Goal: Information Seeking & Learning: Learn about a topic

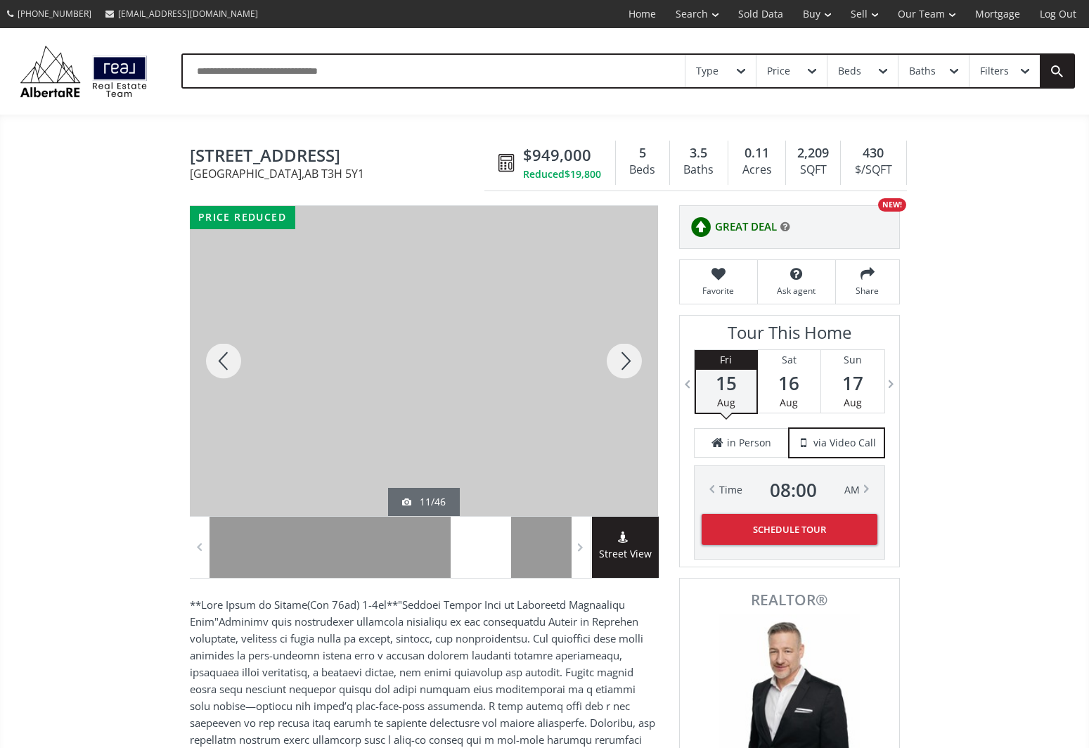
click at [638, 360] on div at bounding box center [625, 361] width 68 height 310
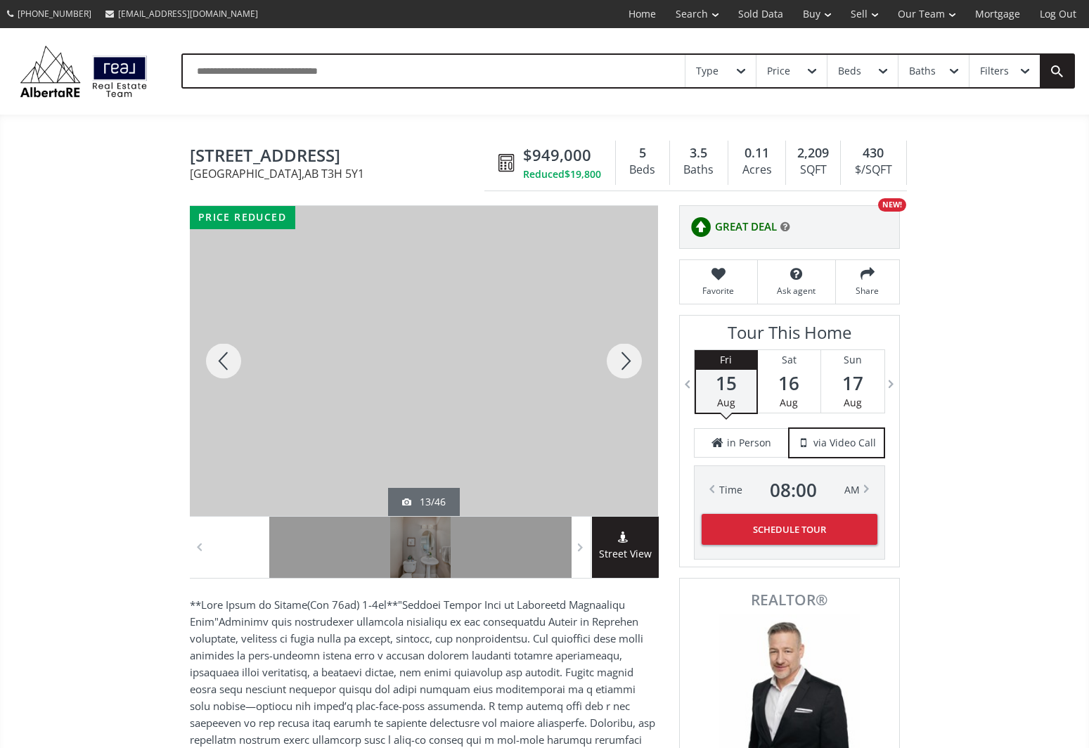
click at [638, 360] on div at bounding box center [625, 361] width 68 height 310
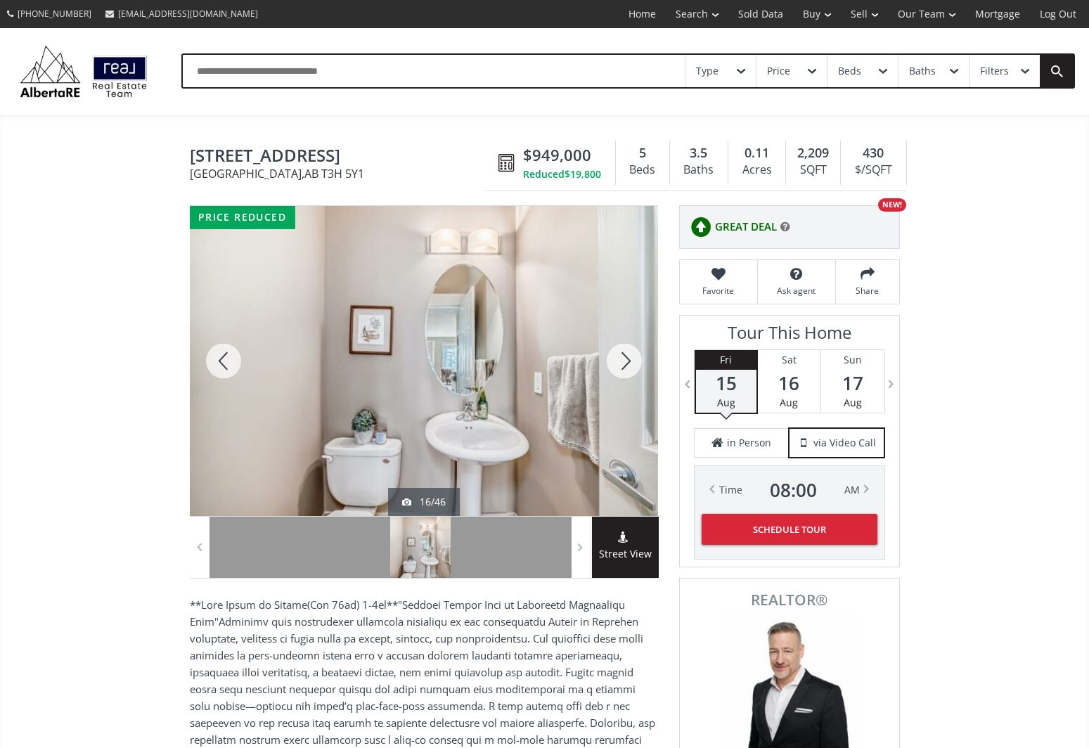
click at [638, 360] on div at bounding box center [625, 361] width 68 height 310
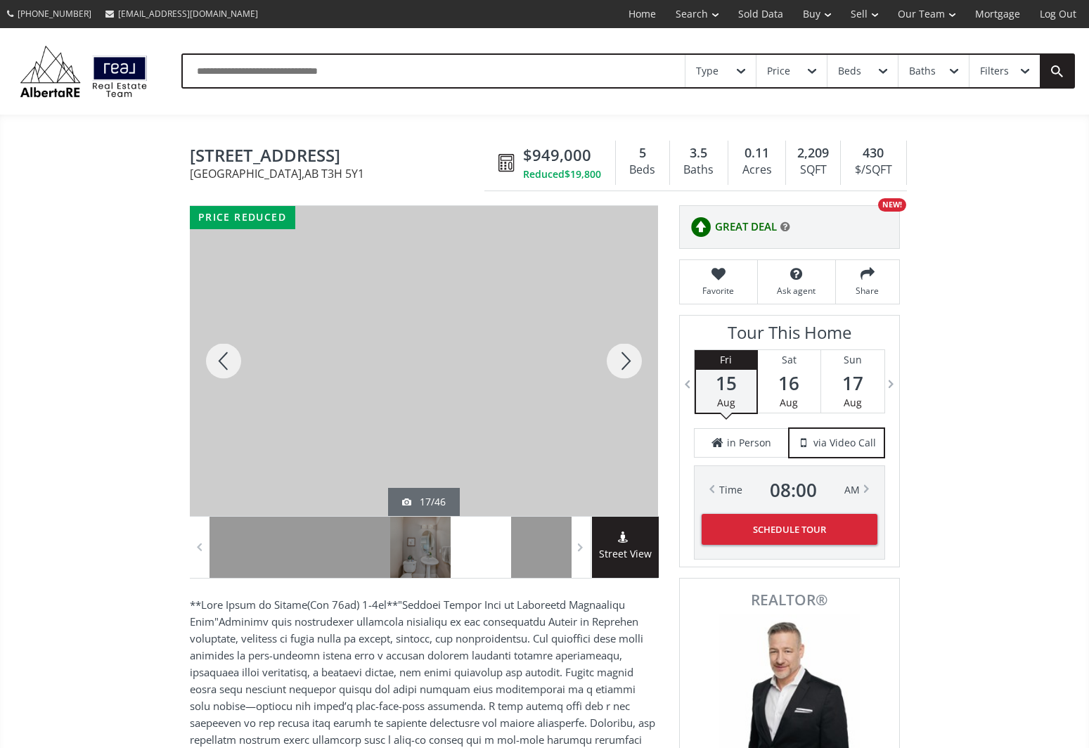
click at [638, 360] on div at bounding box center [625, 361] width 68 height 310
click at [632, 364] on div at bounding box center [625, 361] width 68 height 310
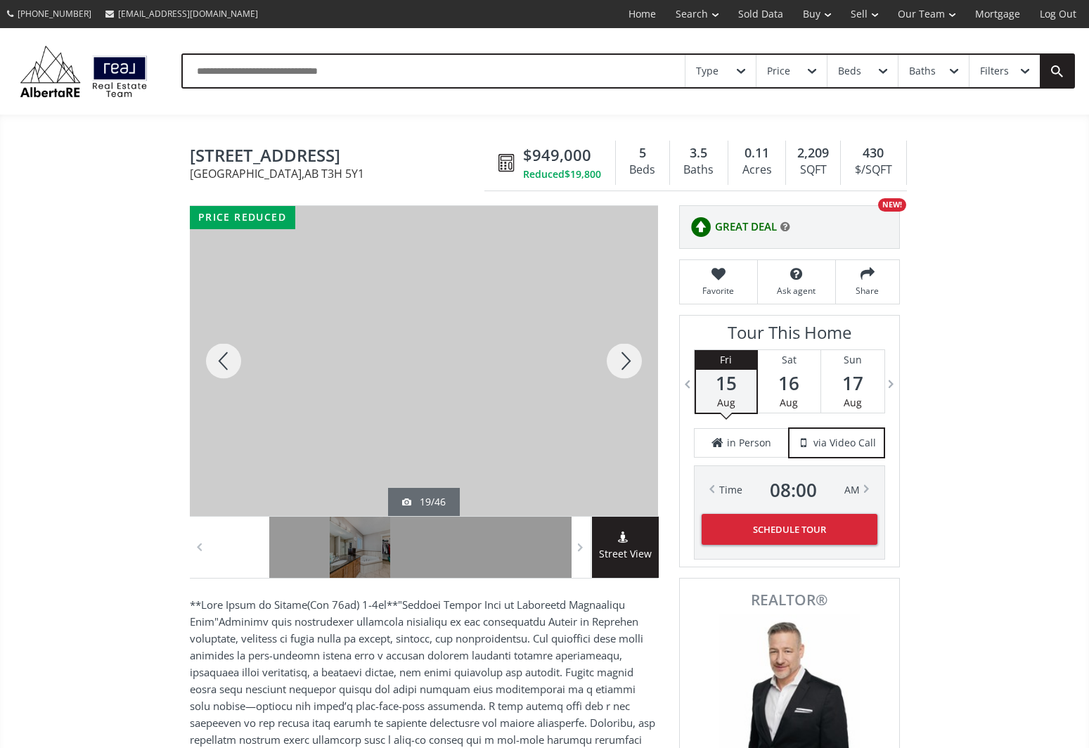
click at [632, 364] on div at bounding box center [625, 361] width 68 height 310
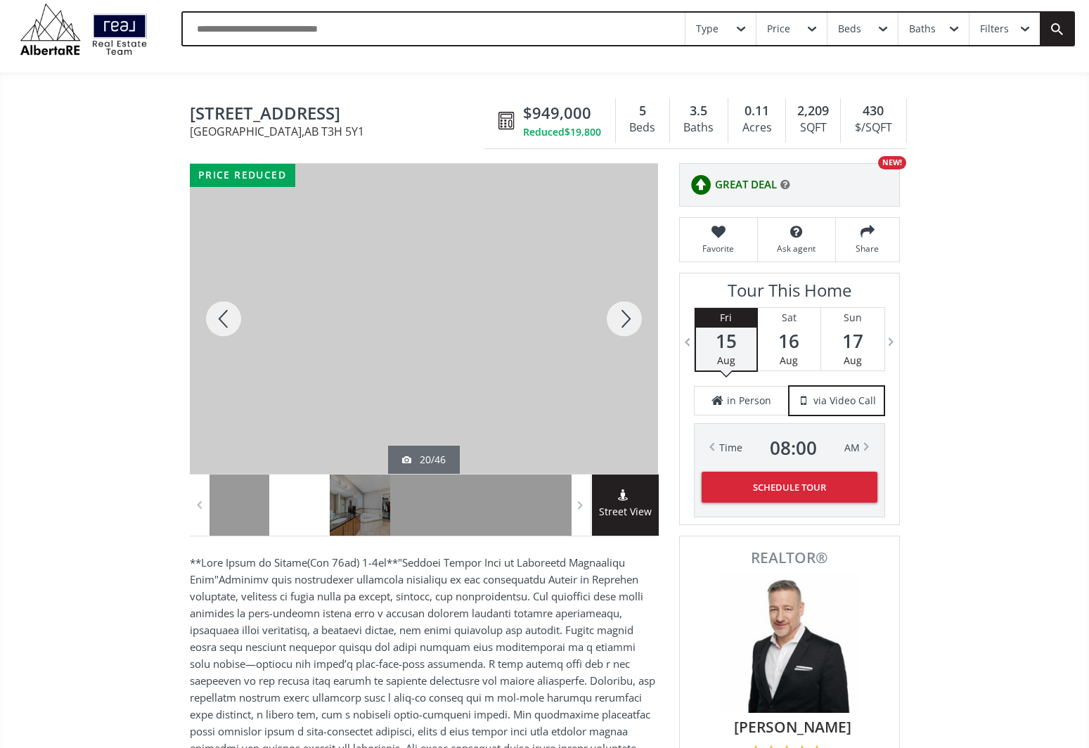
click at [632, 364] on div at bounding box center [625, 319] width 68 height 310
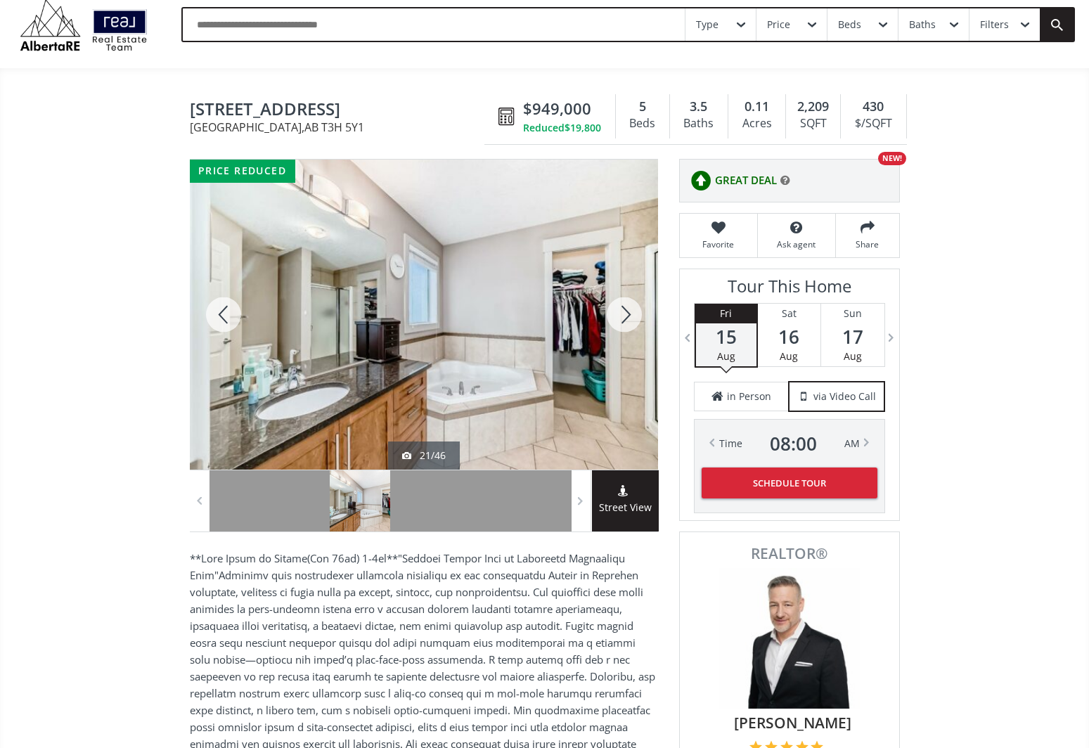
click at [632, 364] on div at bounding box center [625, 315] width 68 height 310
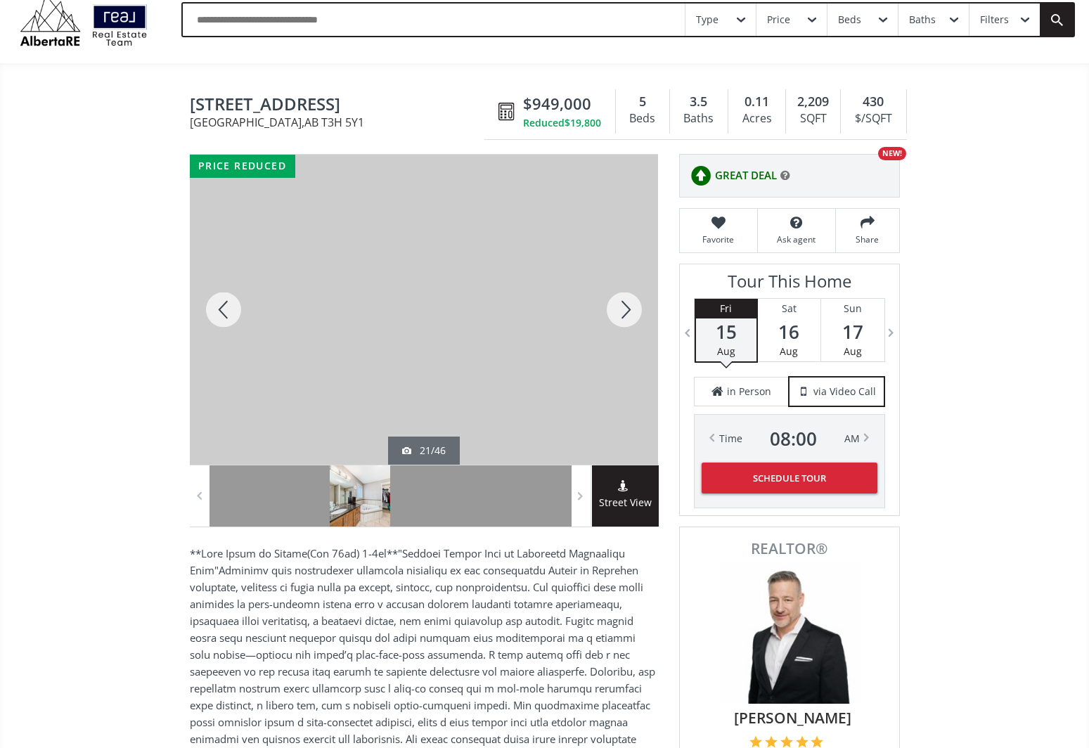
scroll to position [60, 0]
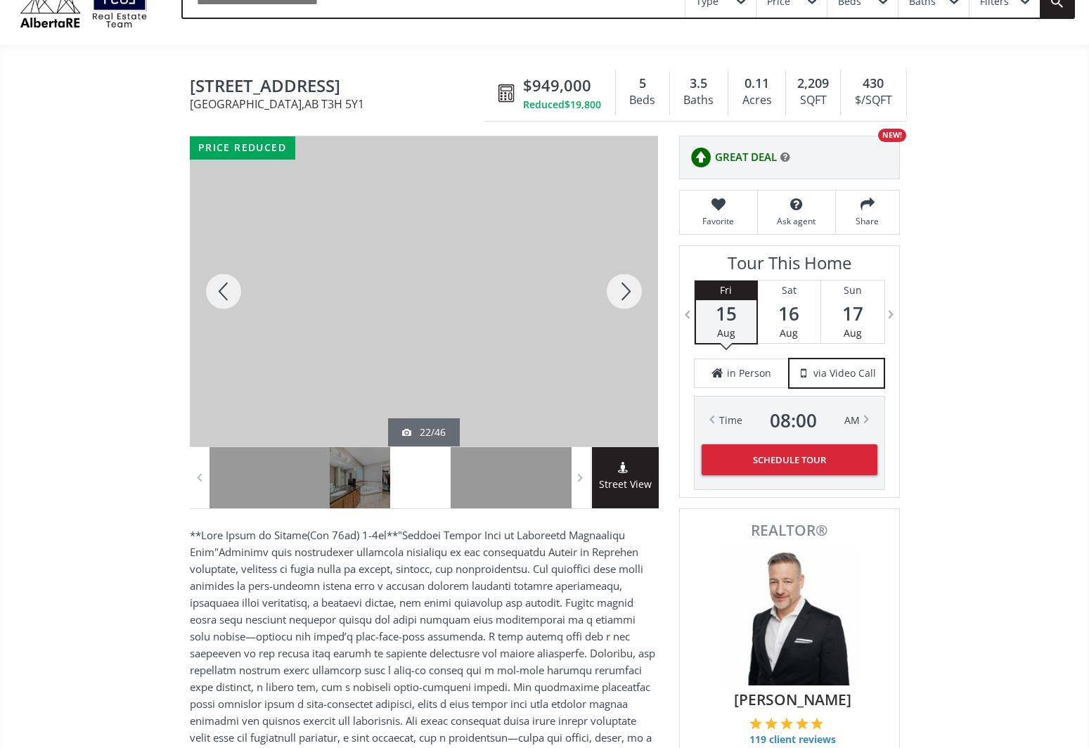
click at [632, 364] on div at bounding box center [625, 291] width 68 height 310
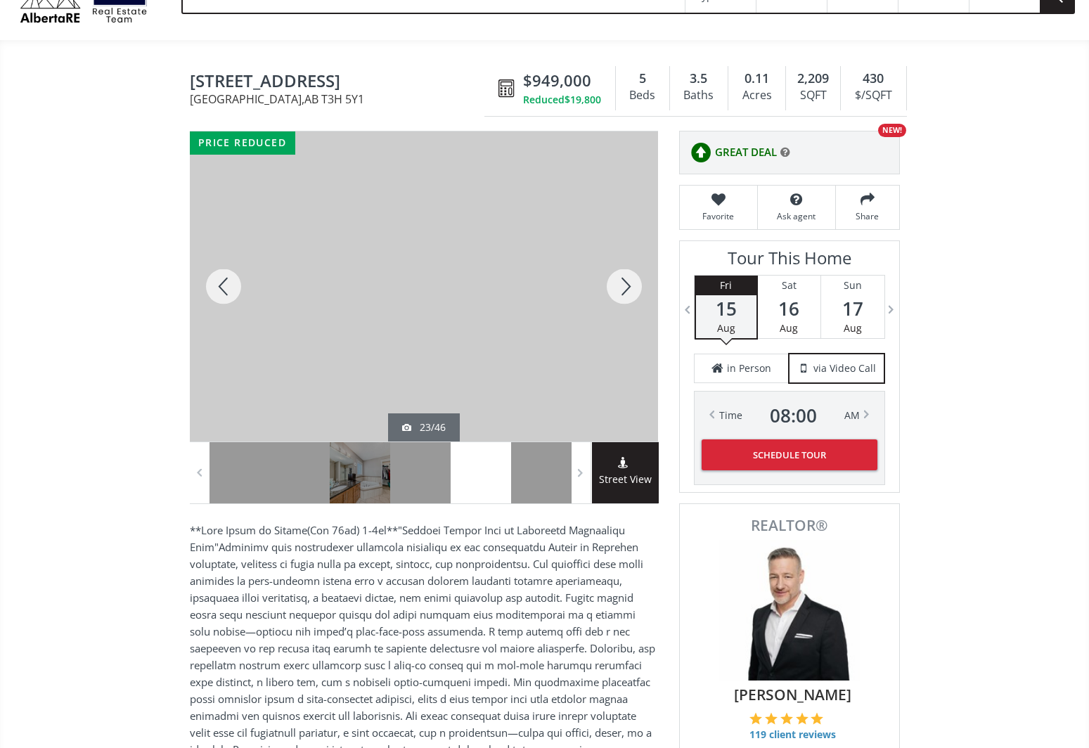
click at [232, 295] on div at bounding box center [224, 286] width 68 height 310
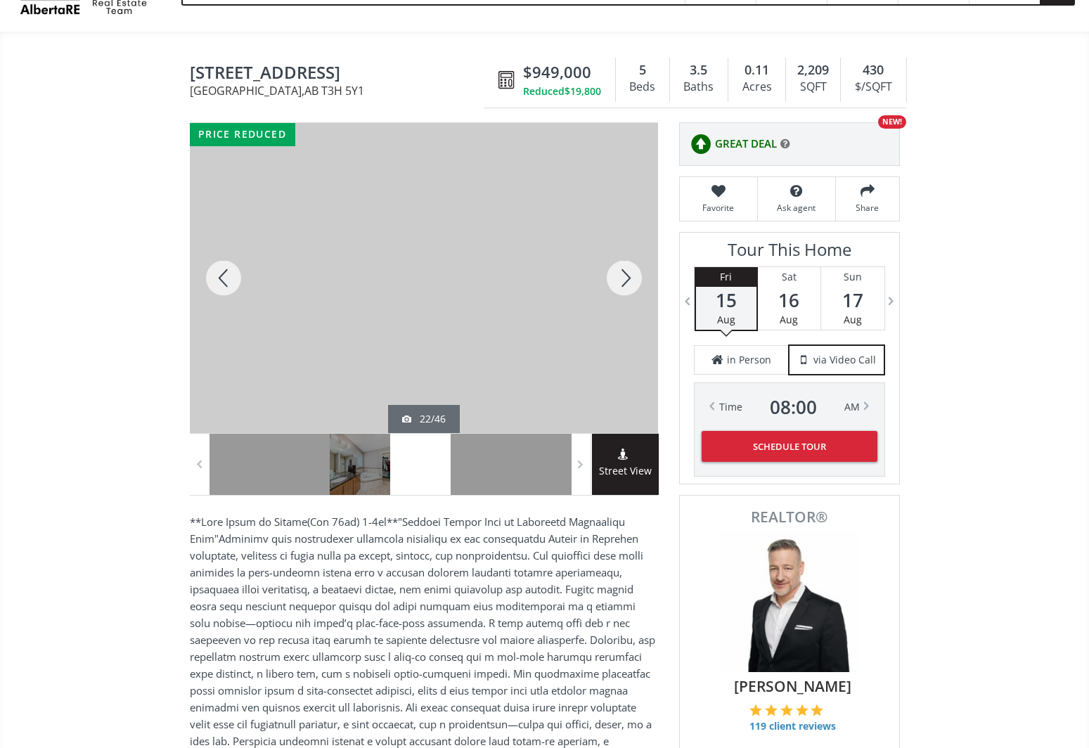
click at [232, 295] on div at bounding box center [224, 278] width 68 height 310
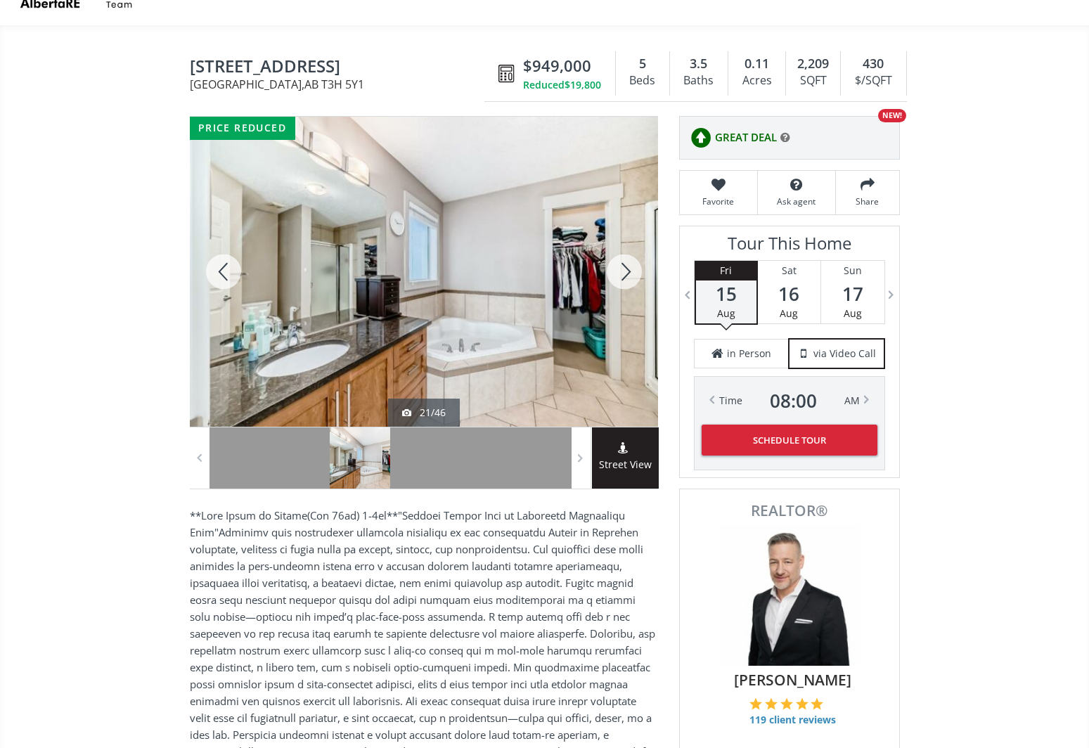
scroll to position [91, 1]
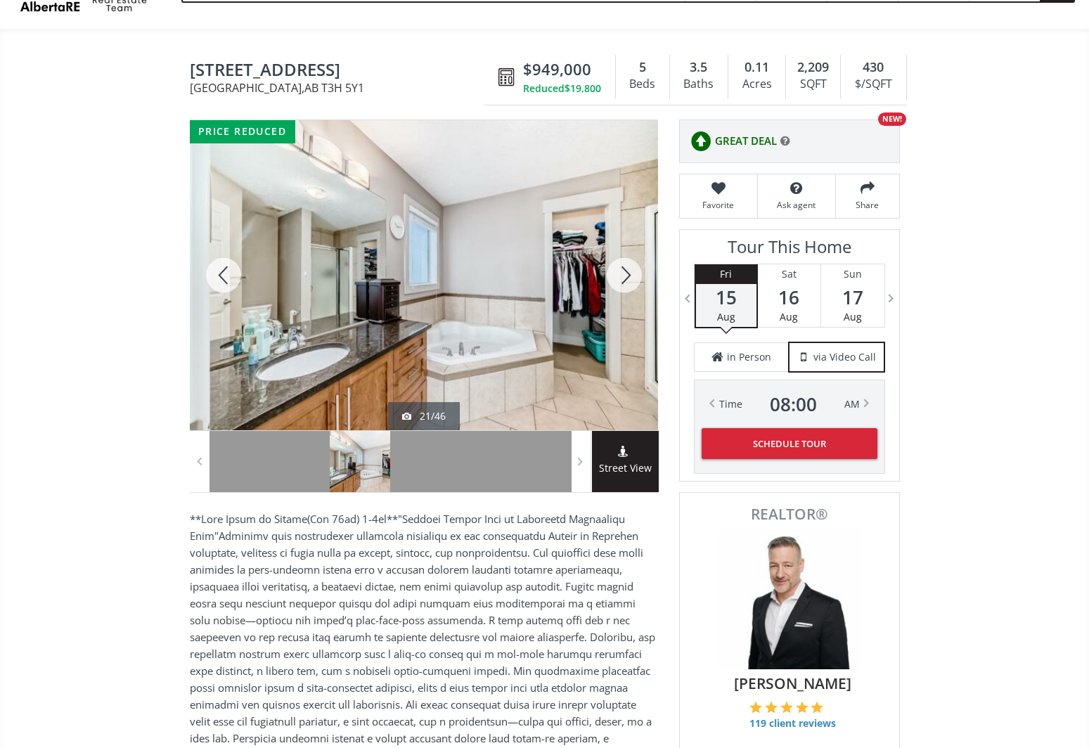
click at [232, 295] on div at bounding box center [224, 275] width 68 height 310
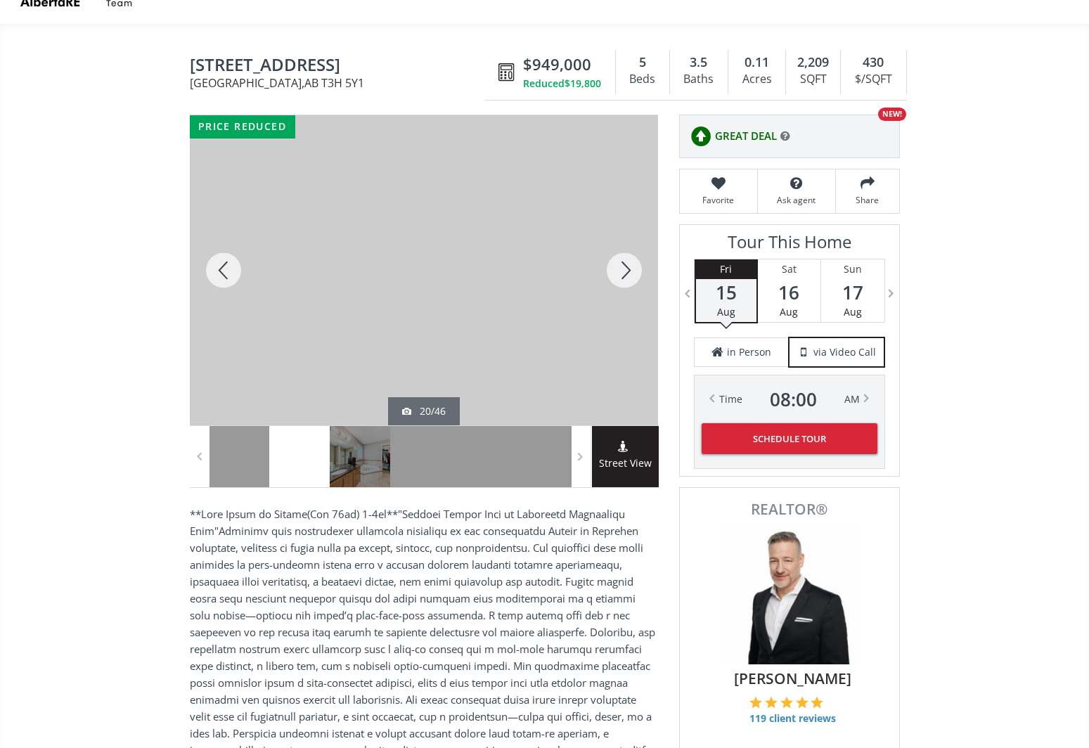
click at [634, 276] on div at bounding box center [625, 270] width 68 height 310
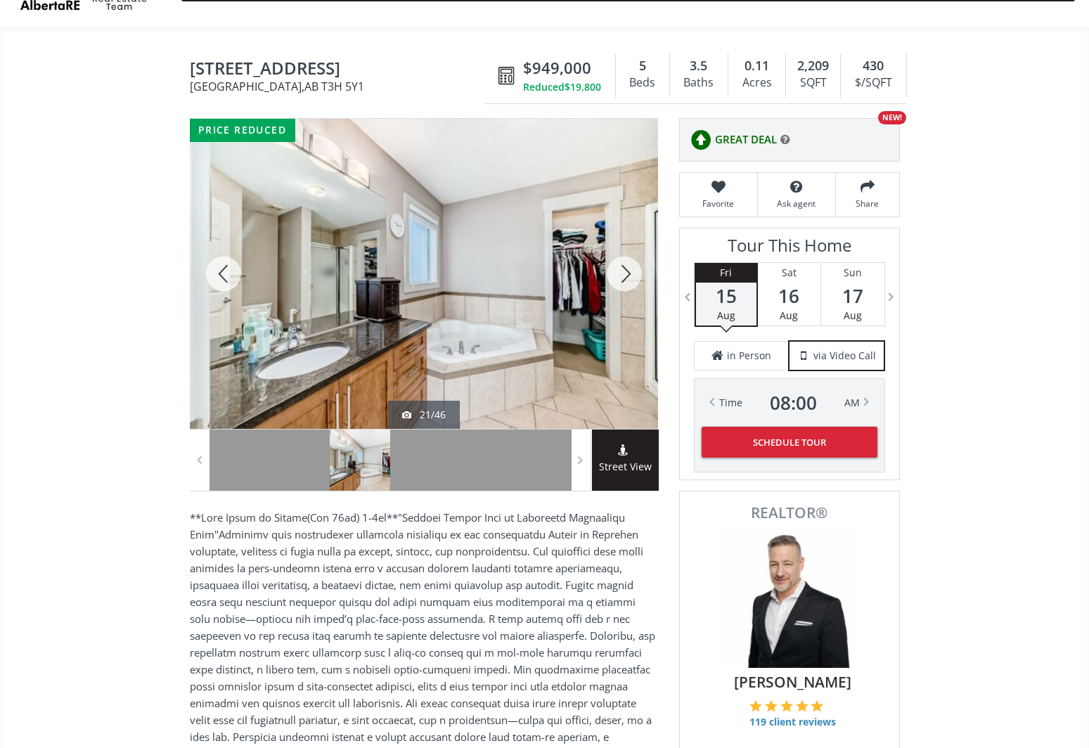
click at [634, 276] on div at bounding box center [625, 274] width 68 height 310
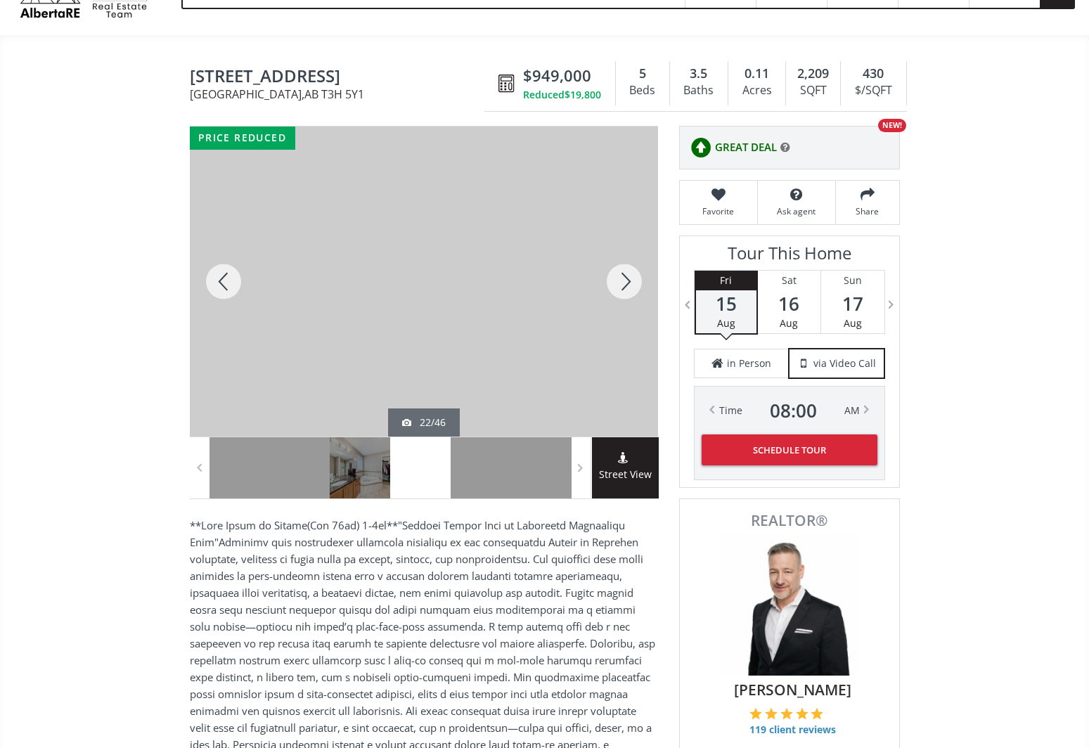
click at [634, 276] on div at bounding box center [625, 282] width 68 height 310
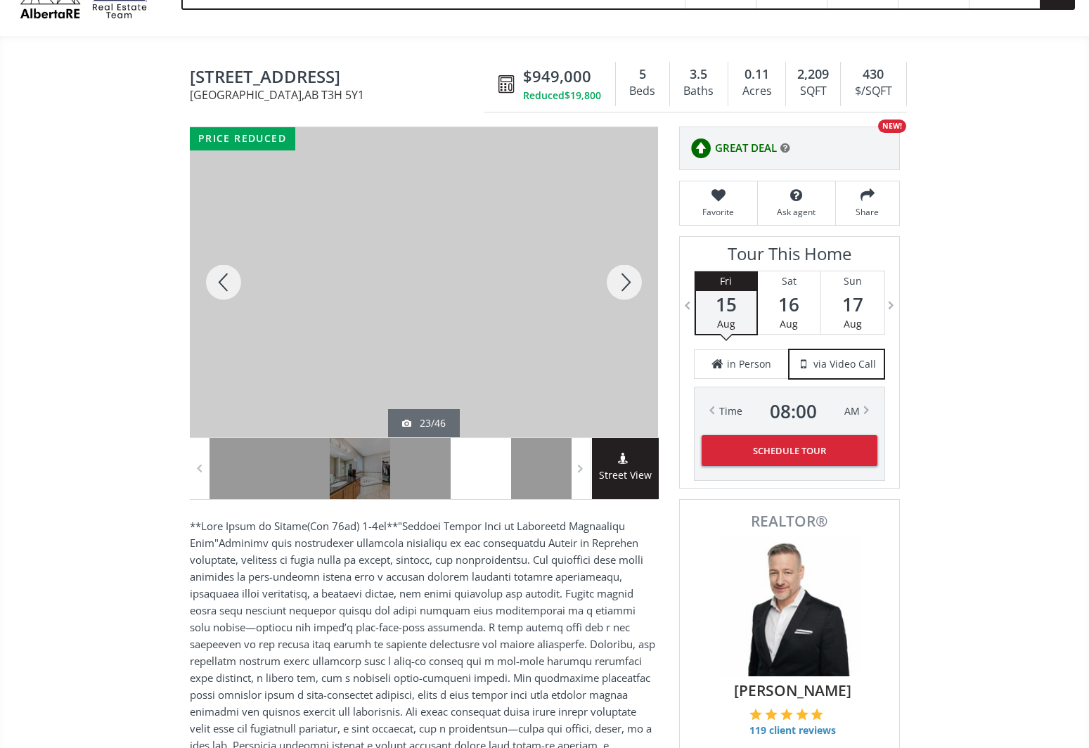
click at [634, 276] on div at bounding box center [625, 282] width 68 height 310
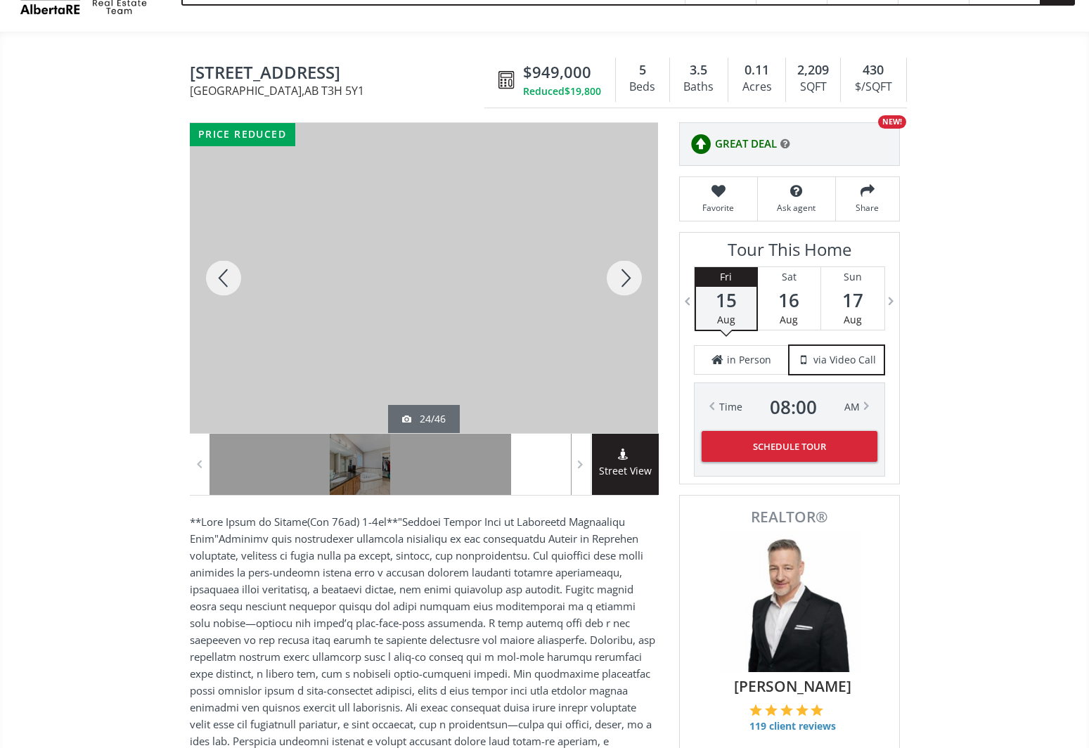
click at [634, 276] on div at bounding box center [625, 278] width 68 height 310
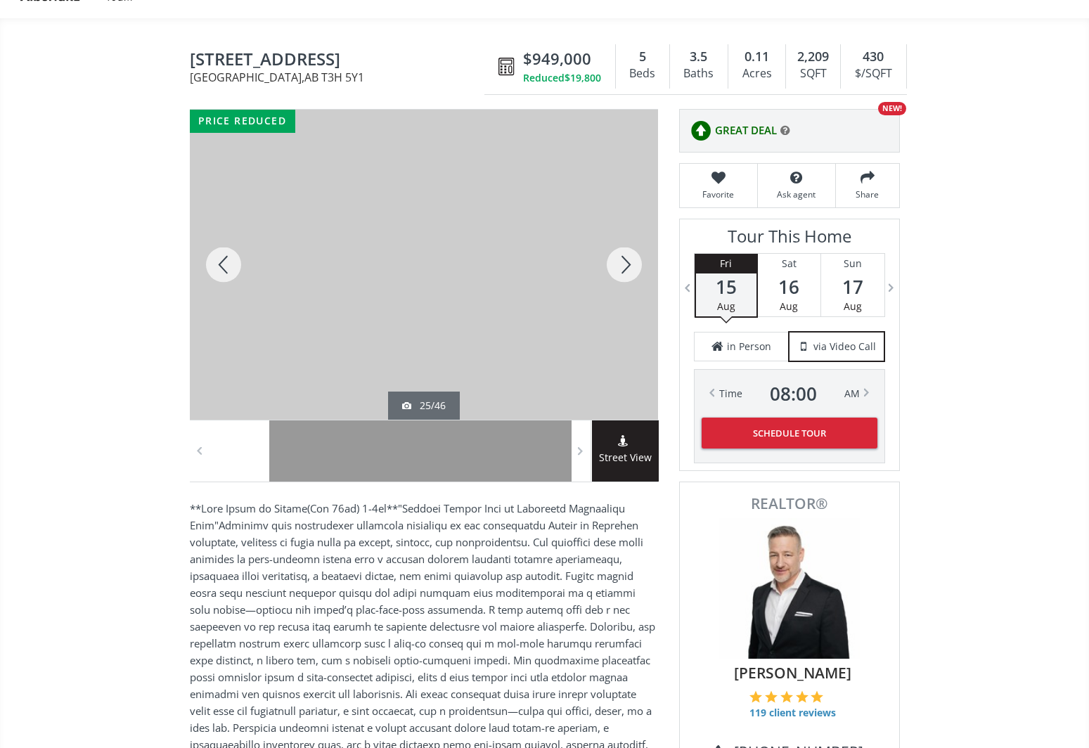
click at [634, 276] on div at bounding box center [625, 265] width 68 height 310
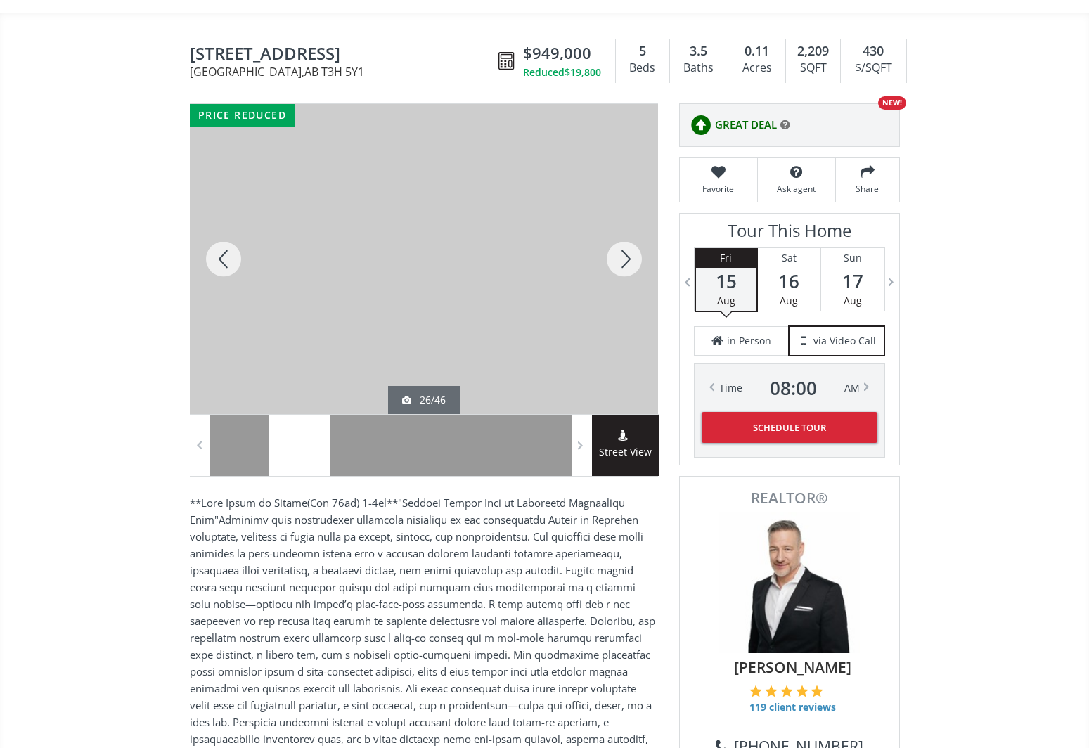
click at [634, 276] on div at bounding box center [625, 259] width 68 height 310
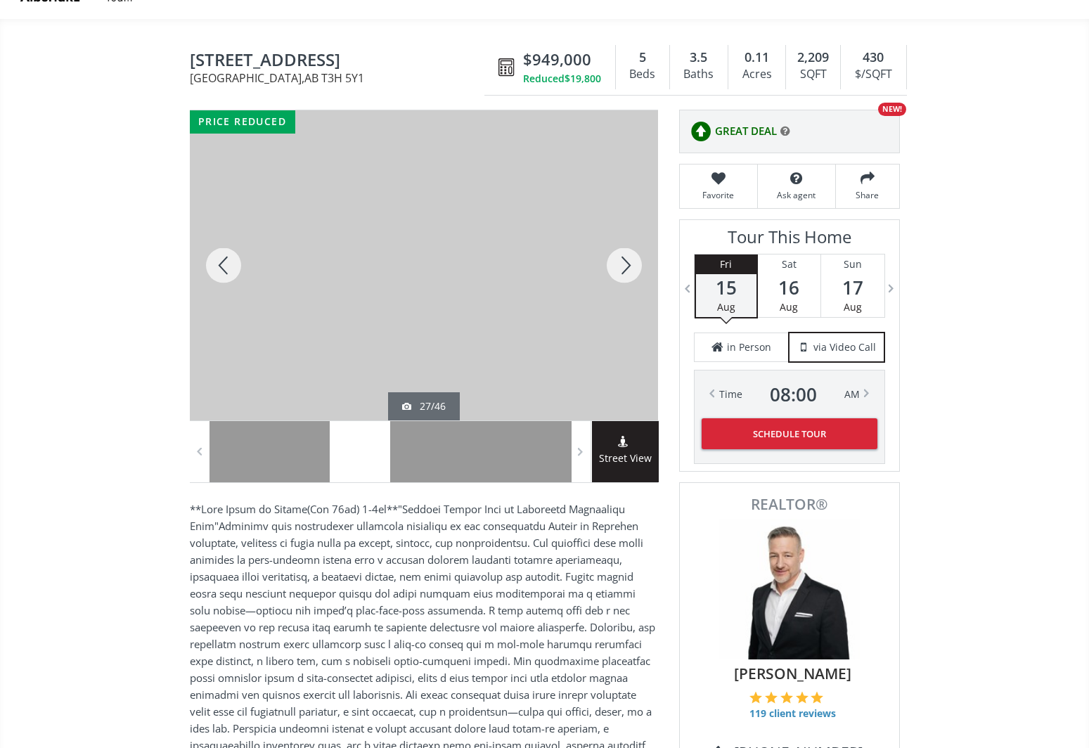
scroll to position [89, 0]
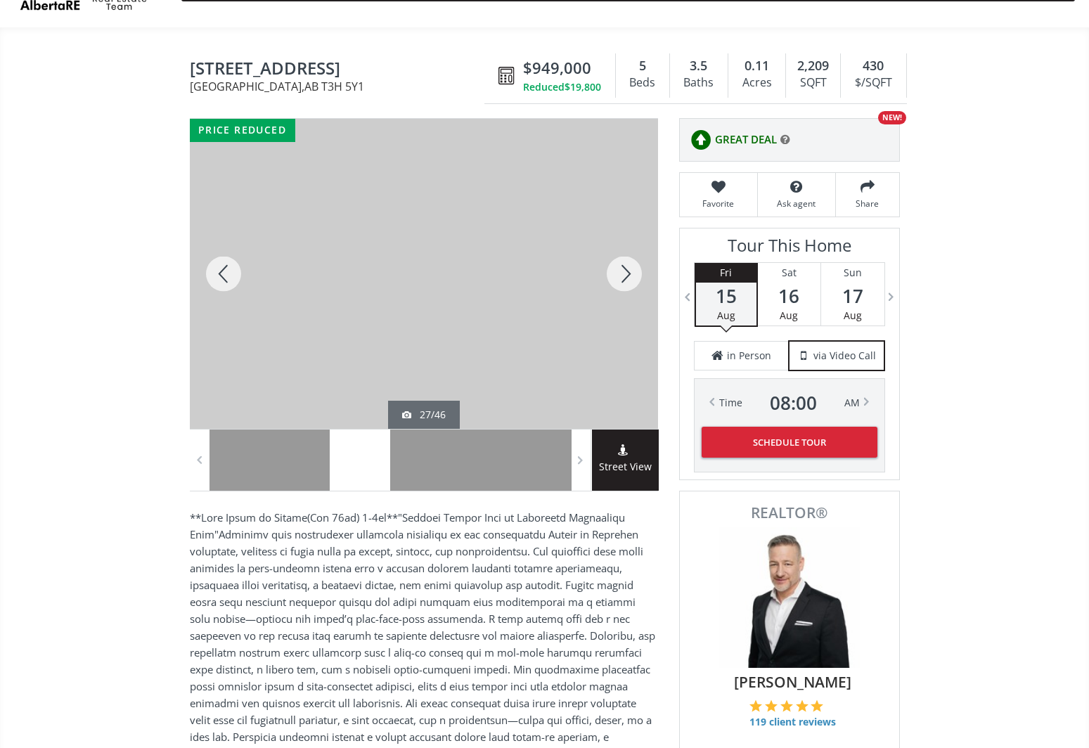
click at [634, 276] on div at bounding box center [625, 274] width 68 height 310
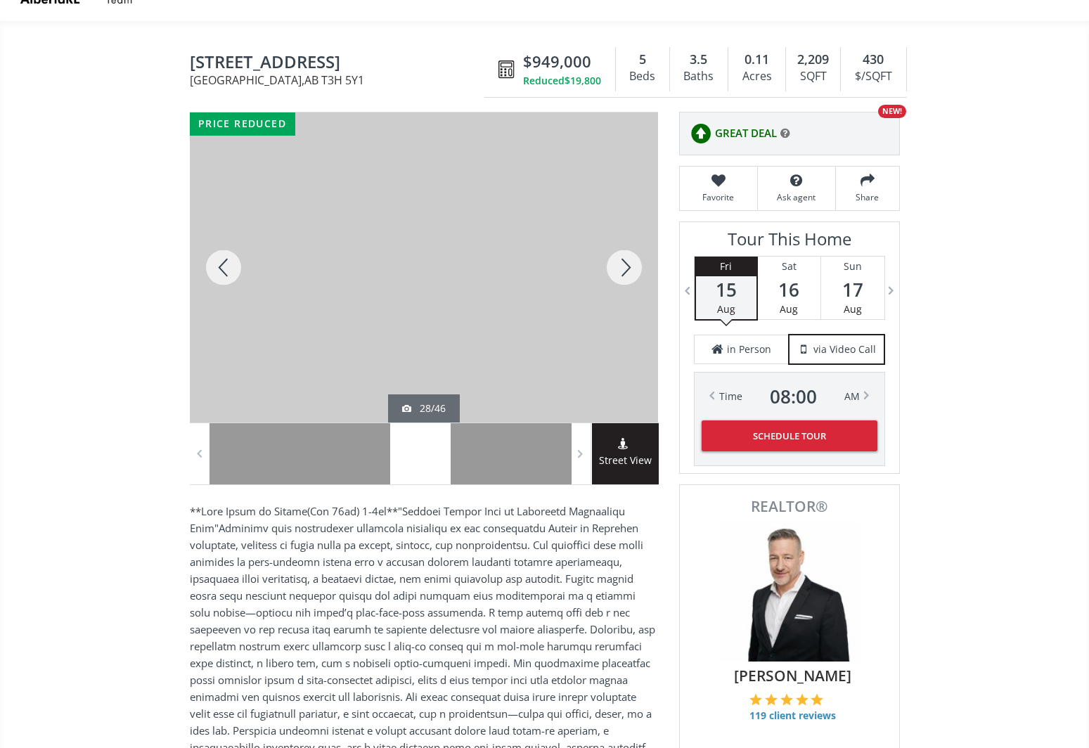
click at [634, 276] on div at bounding box center [625, 268] width 68 height 310
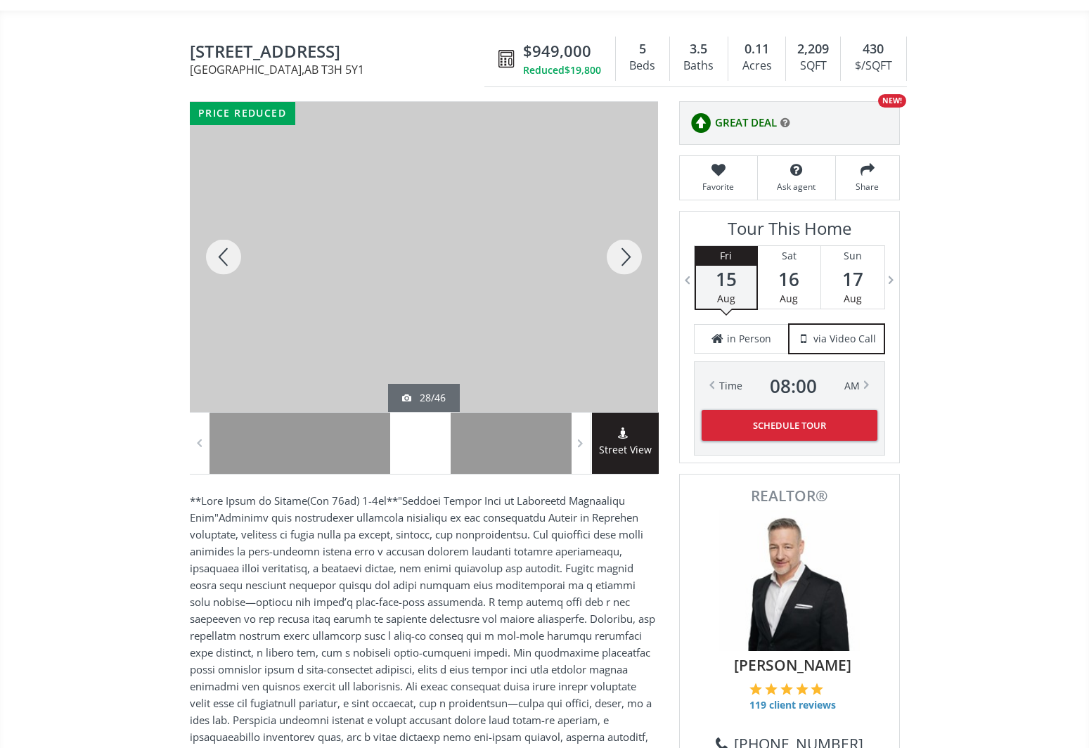
scroll to position [107, 1]
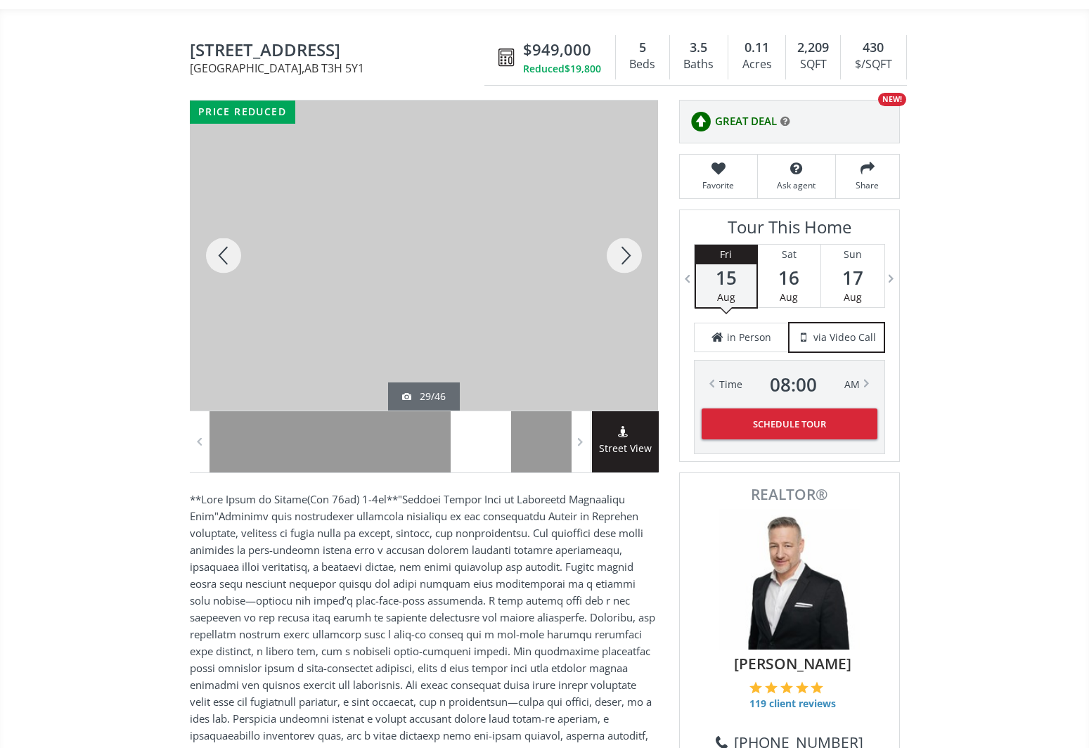
click at [634, 276] on div at bounding box center [625, 256] width 68 height 310
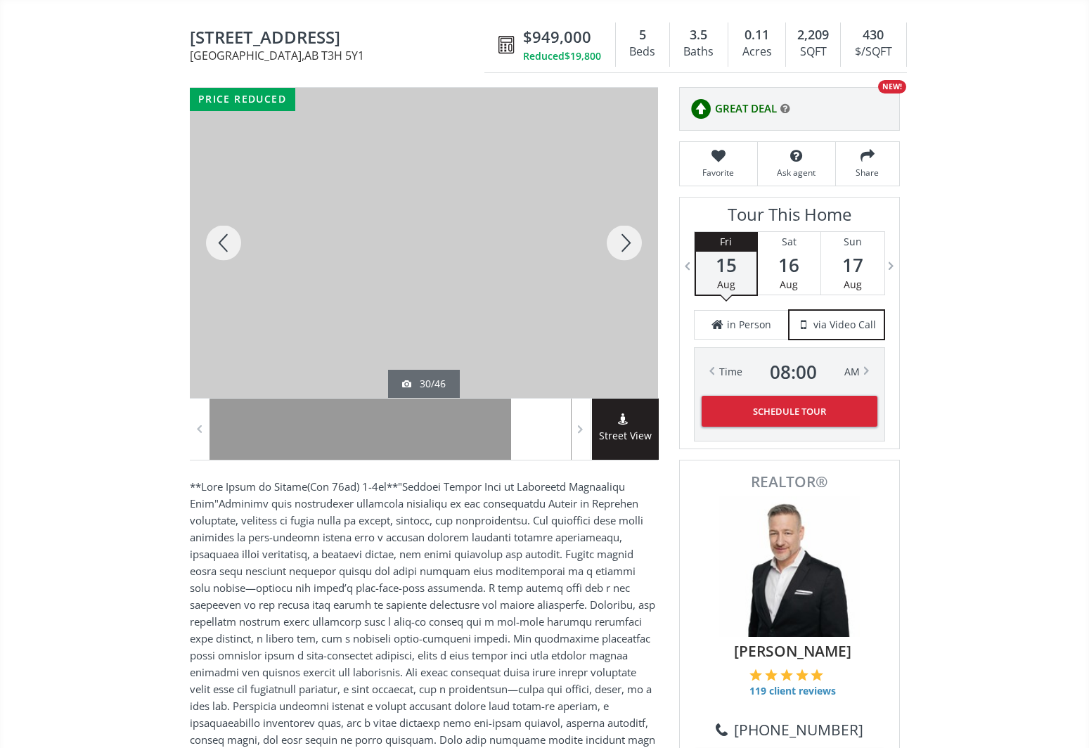
scroll to position [115, 1]
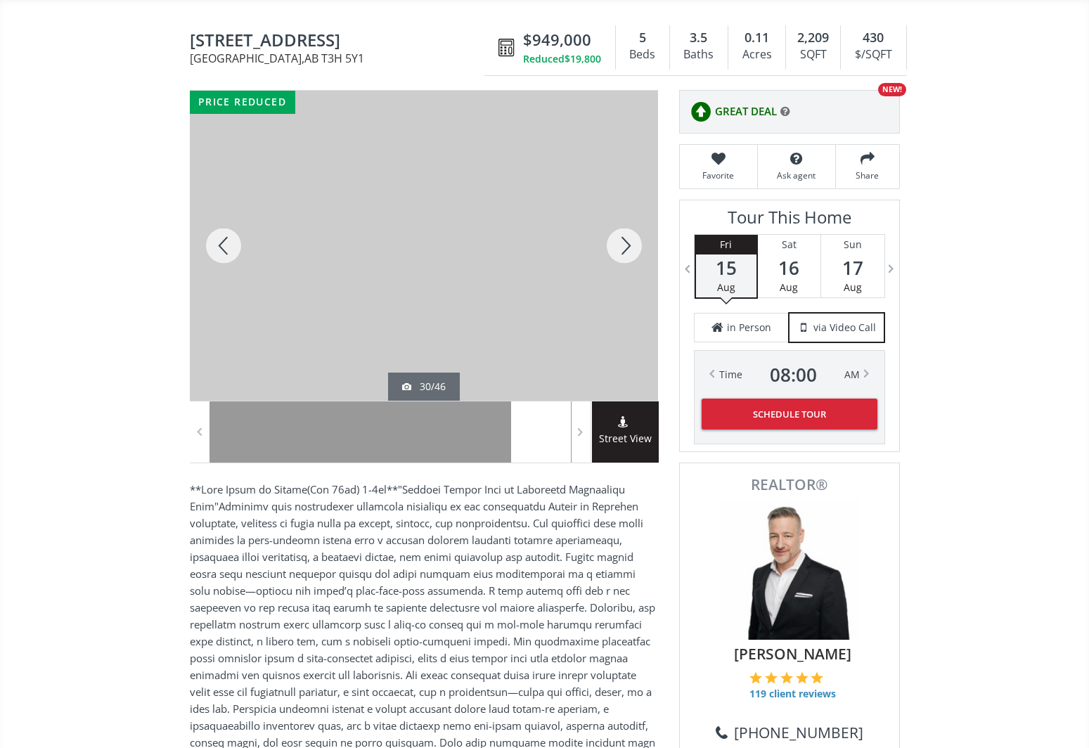
click at [620, 245] on div at bounding box center [625, 246] width 68 height 310
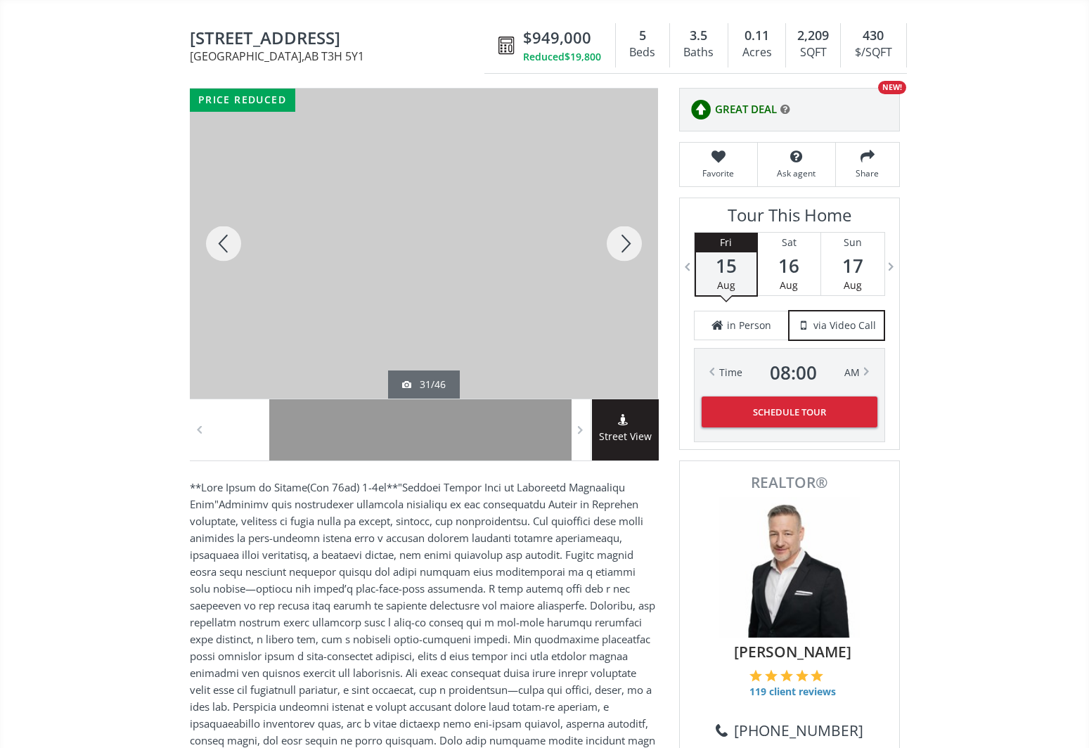
click at [620, 245] on div at bounding box center [625, 244] width 68 height 310
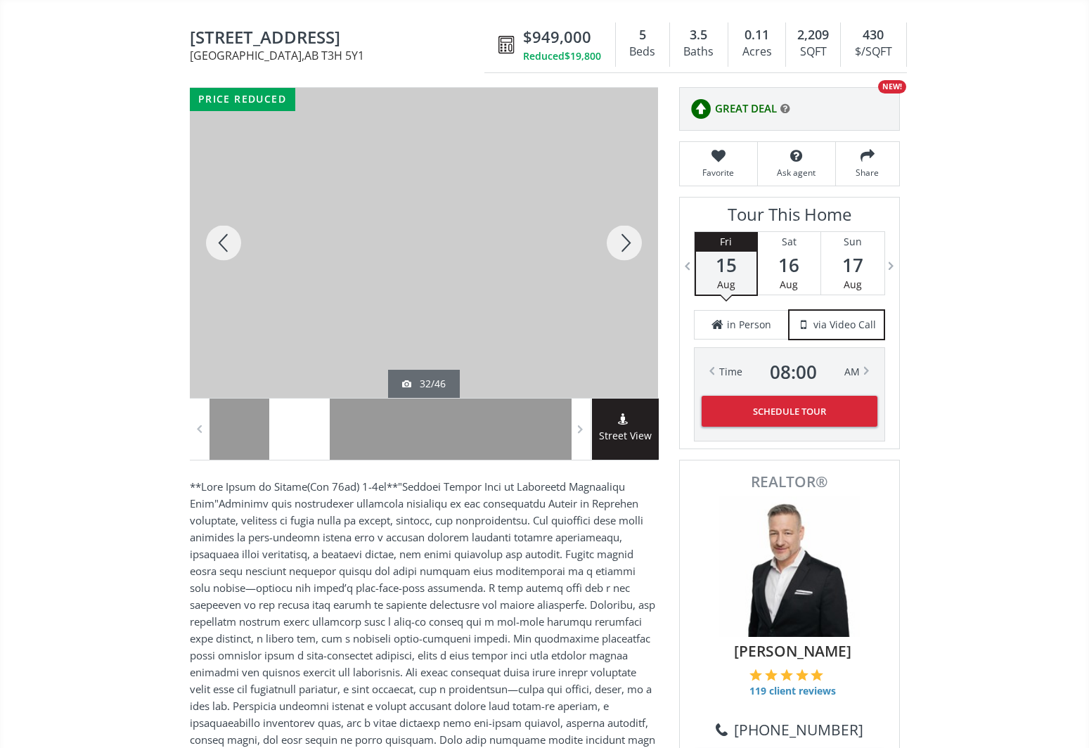
click at [620, 245] on div at bounding box center [625, 243] width 68 height 310
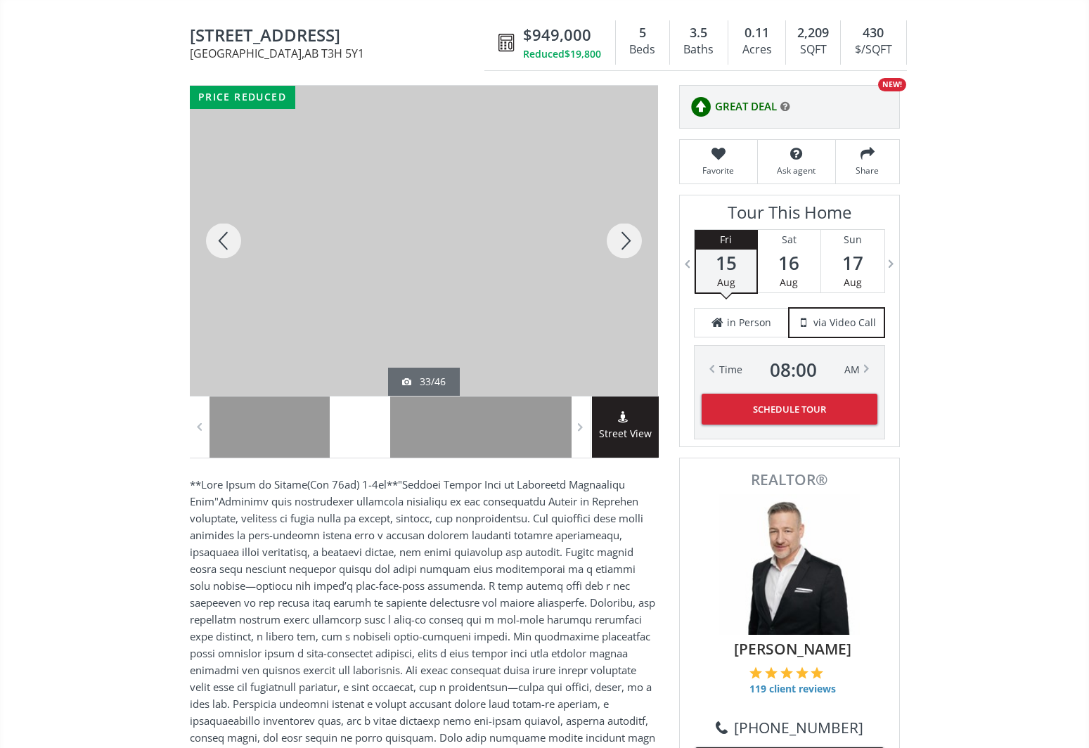
click at [620, 245] on div at bounding box center [625, 241] width 68 height 310
